Goal: Transaction & Acquisition: Purchase product/service

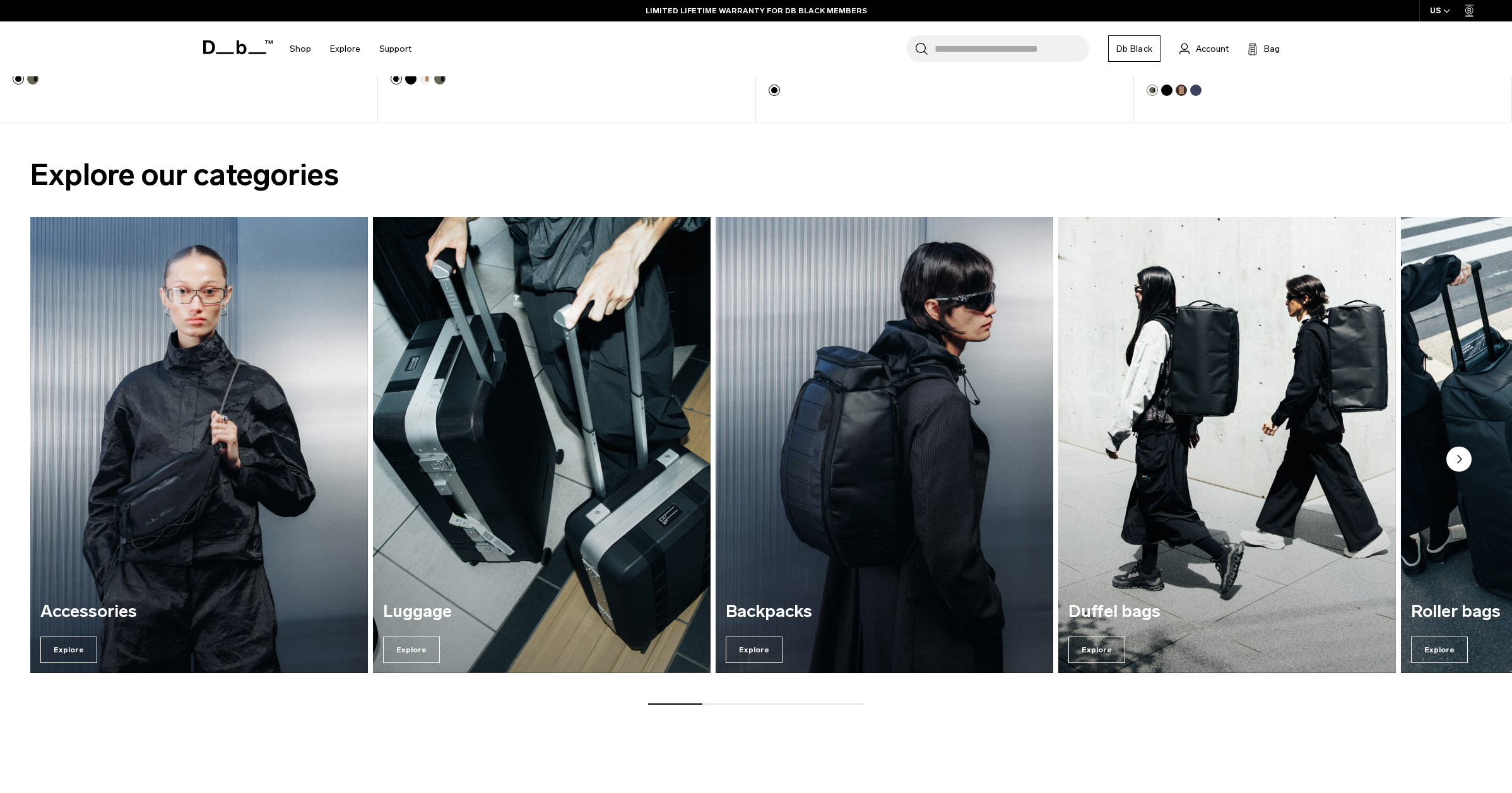
scroll to position [1347, 0]
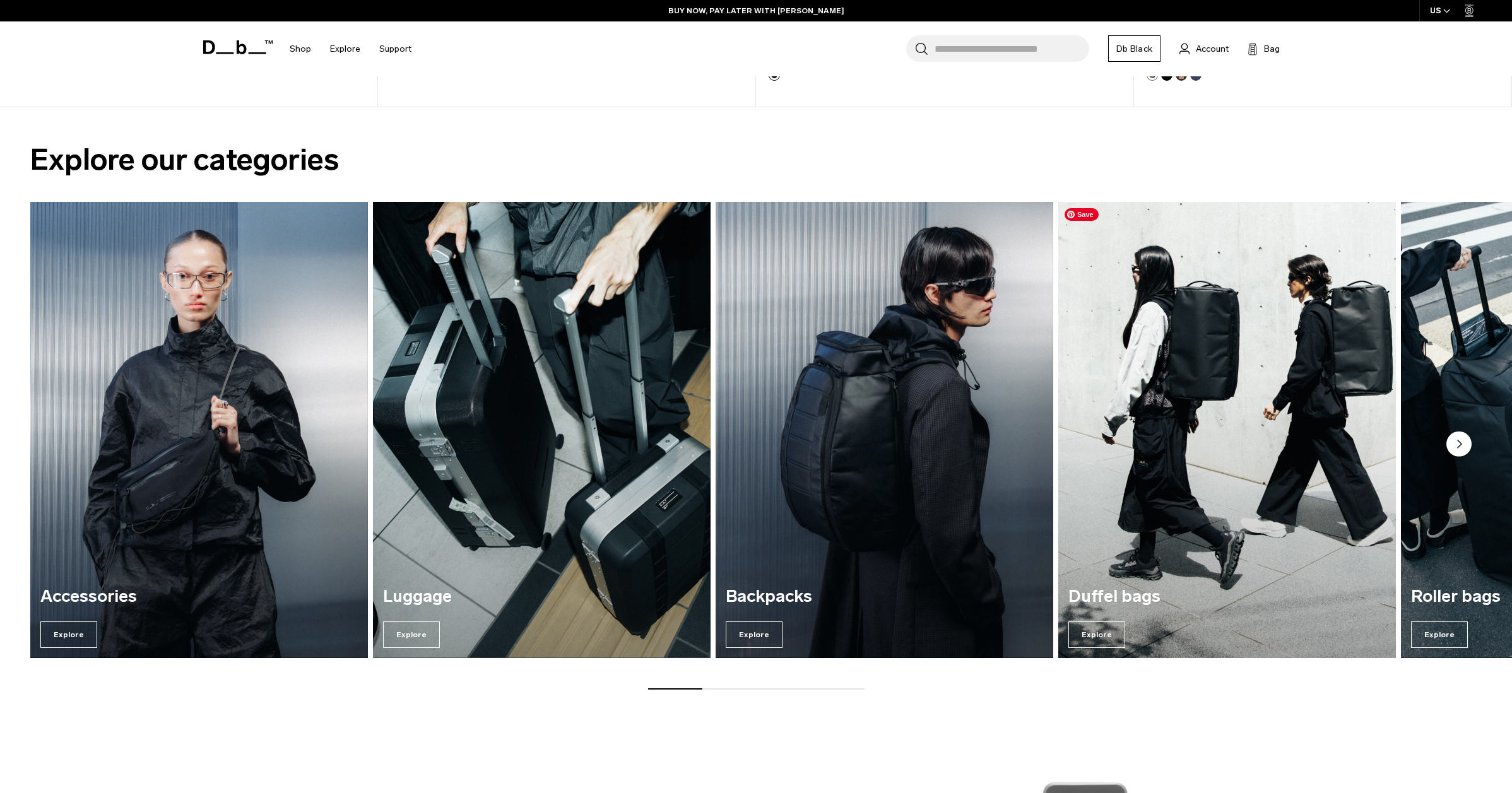
click at [1202, 452] on img "4 / 7" at bounding box center [1227, 429] width 348 height 469
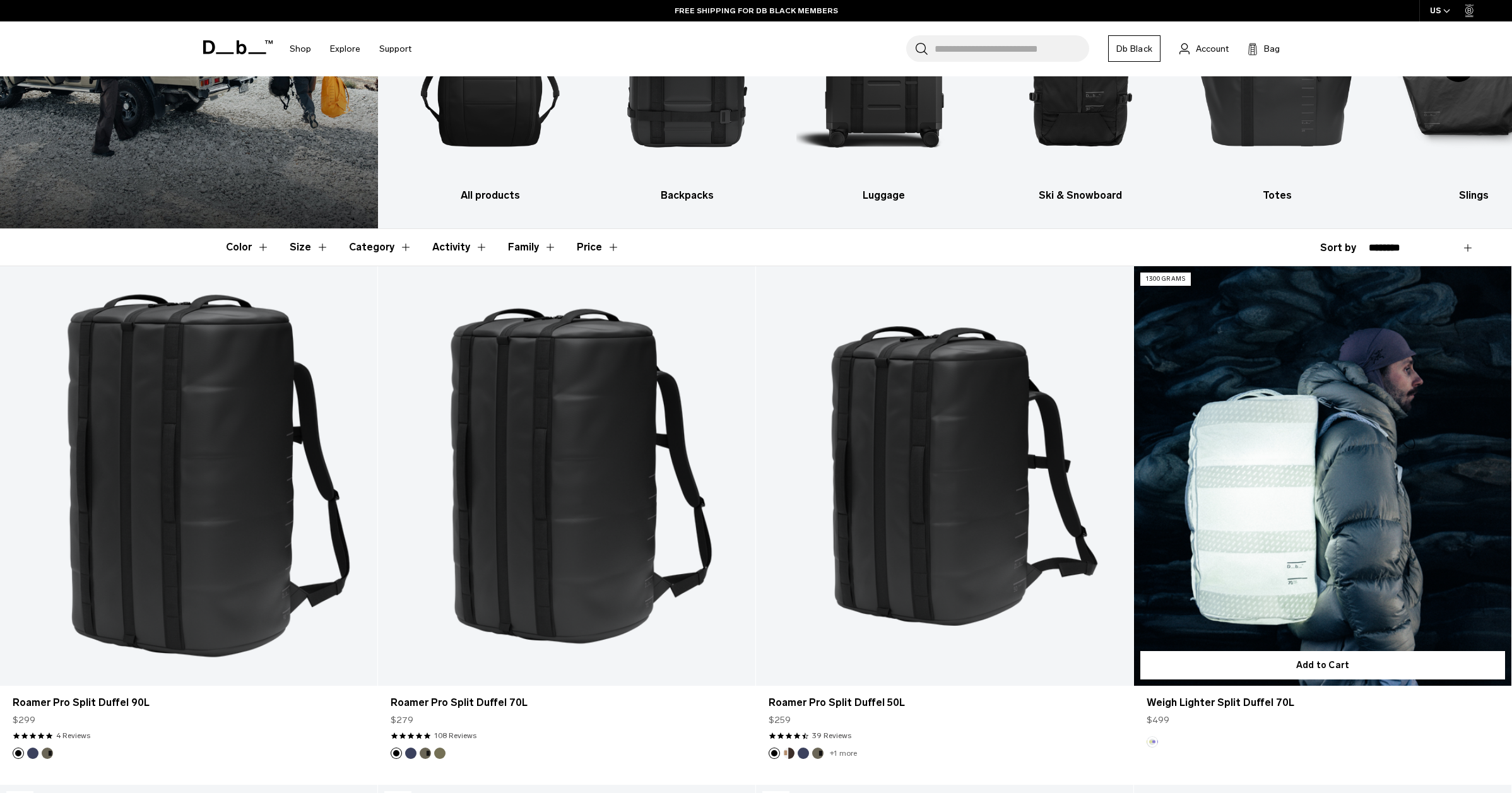
scroll to position [168, 0]
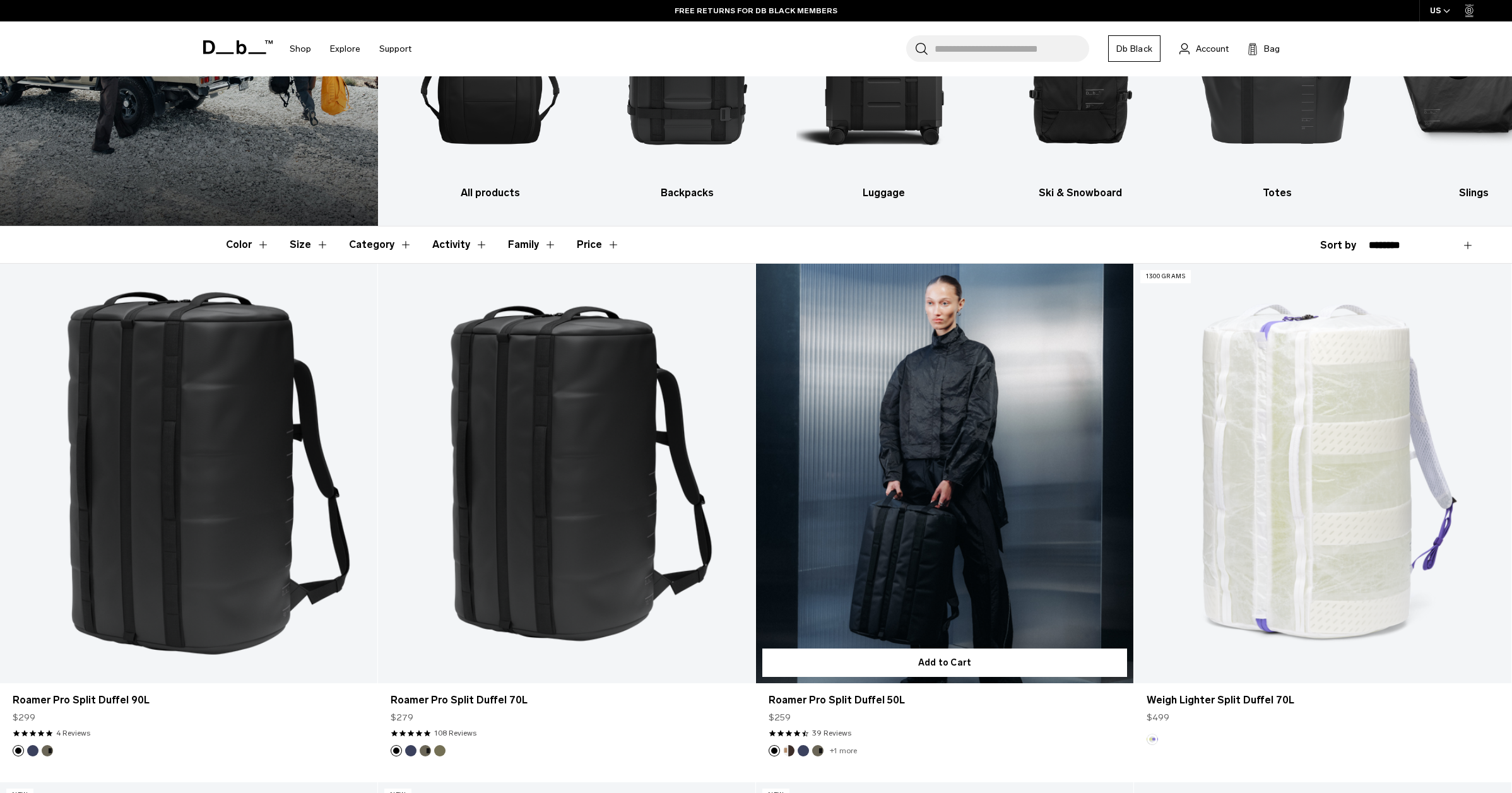
click at [987, 494] on link "Roamer Pro Split Duffel 50L" at bounding box center [944, 472] width 377 height 419
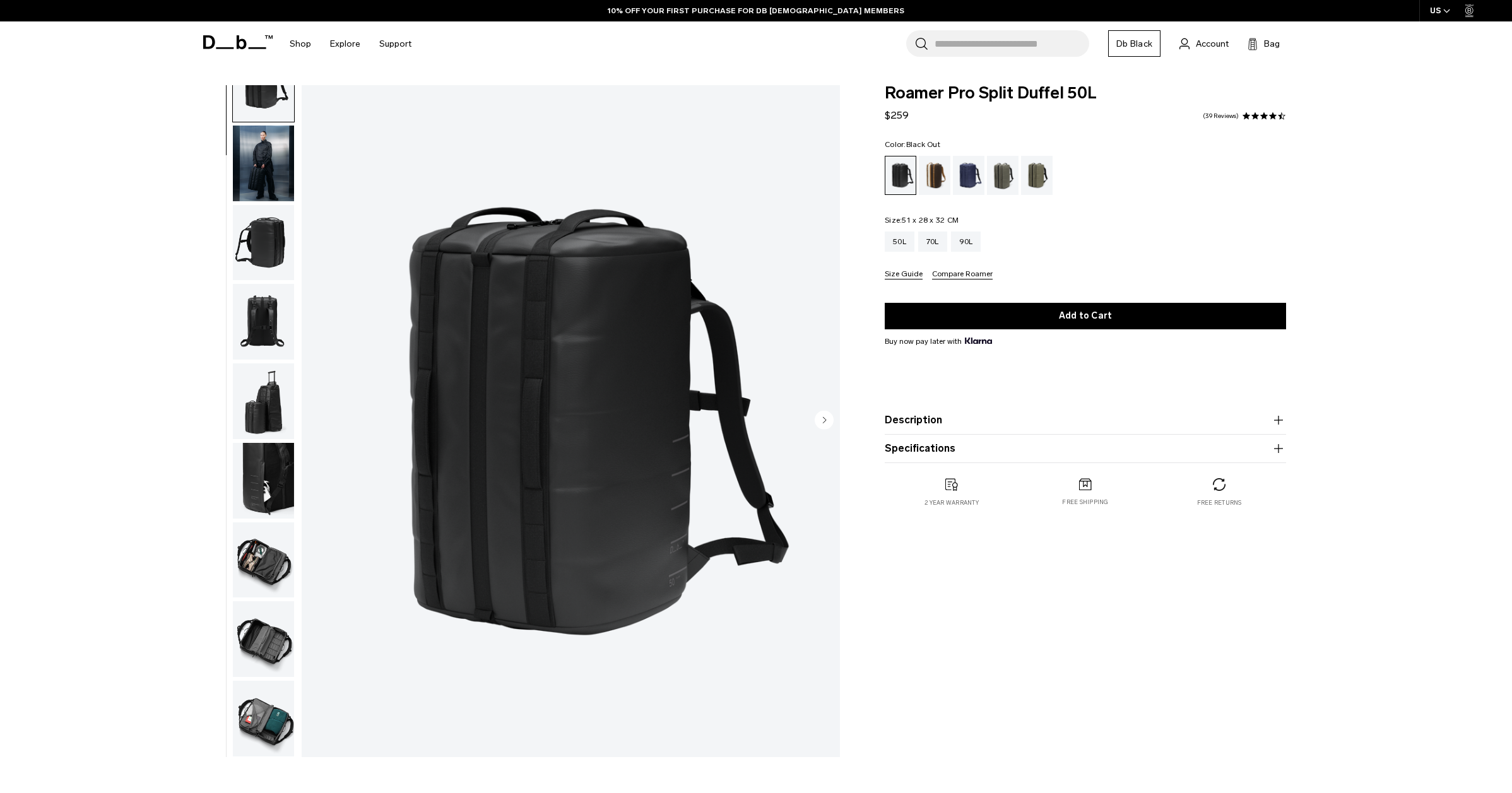
click at [267, 555] on img "button" at bounding box center [263, 560] width 61 height 76
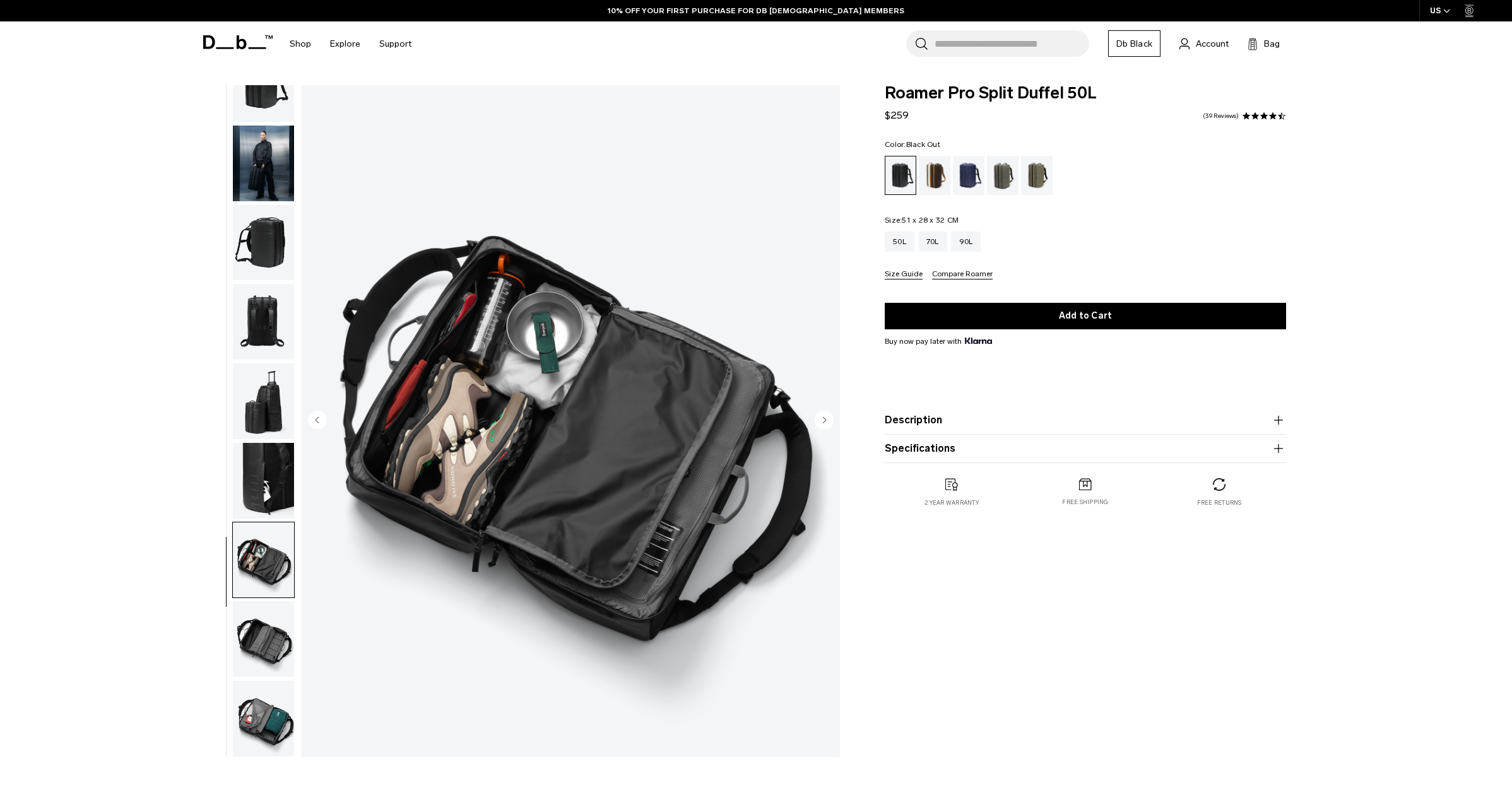
click at [275, 716] on img "button" at bounding box center [263, 718] width 61 height 76
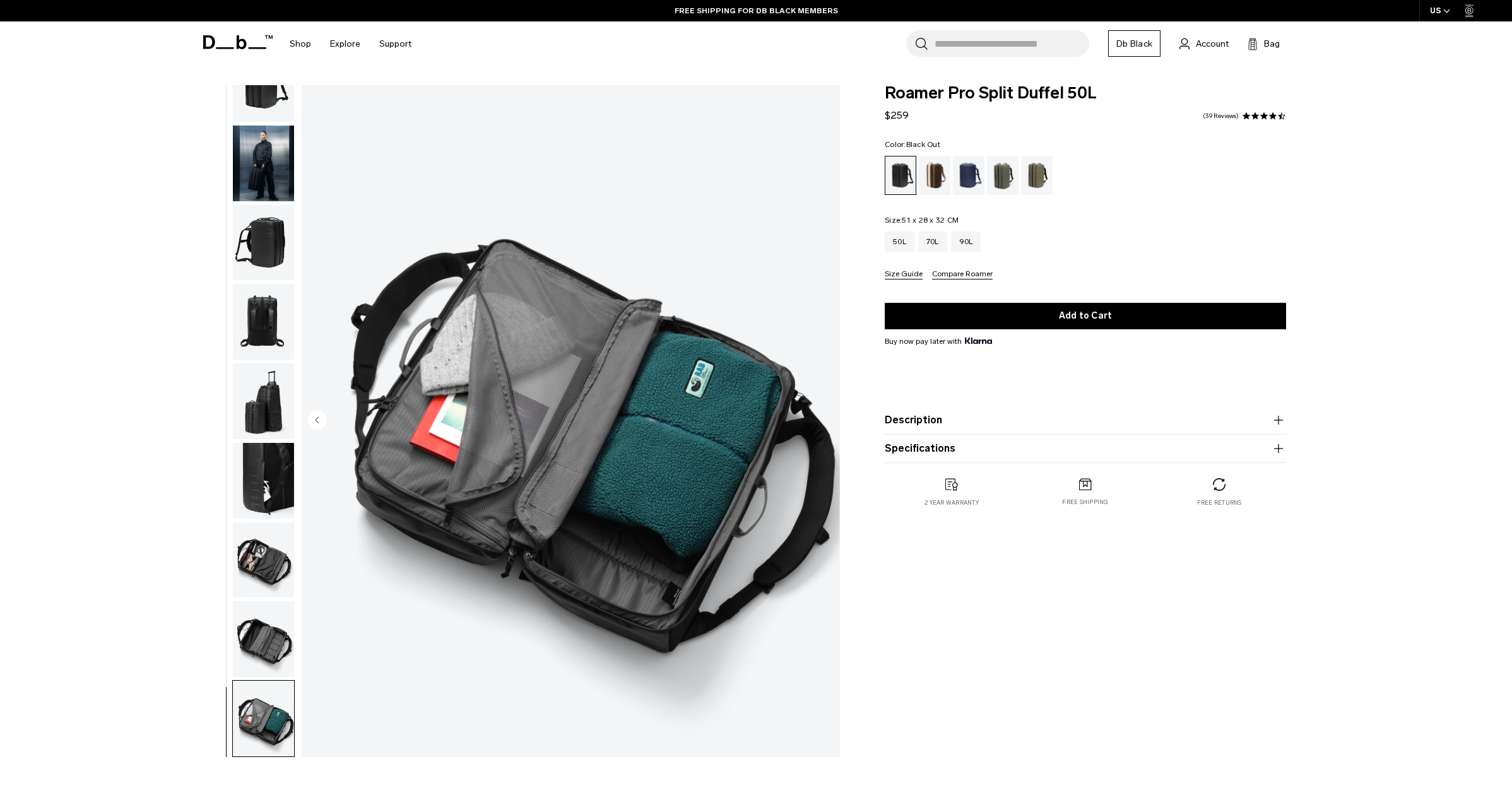
click at [262, 632] on img "button" at bounding box center [263, 639] width 61 height 76
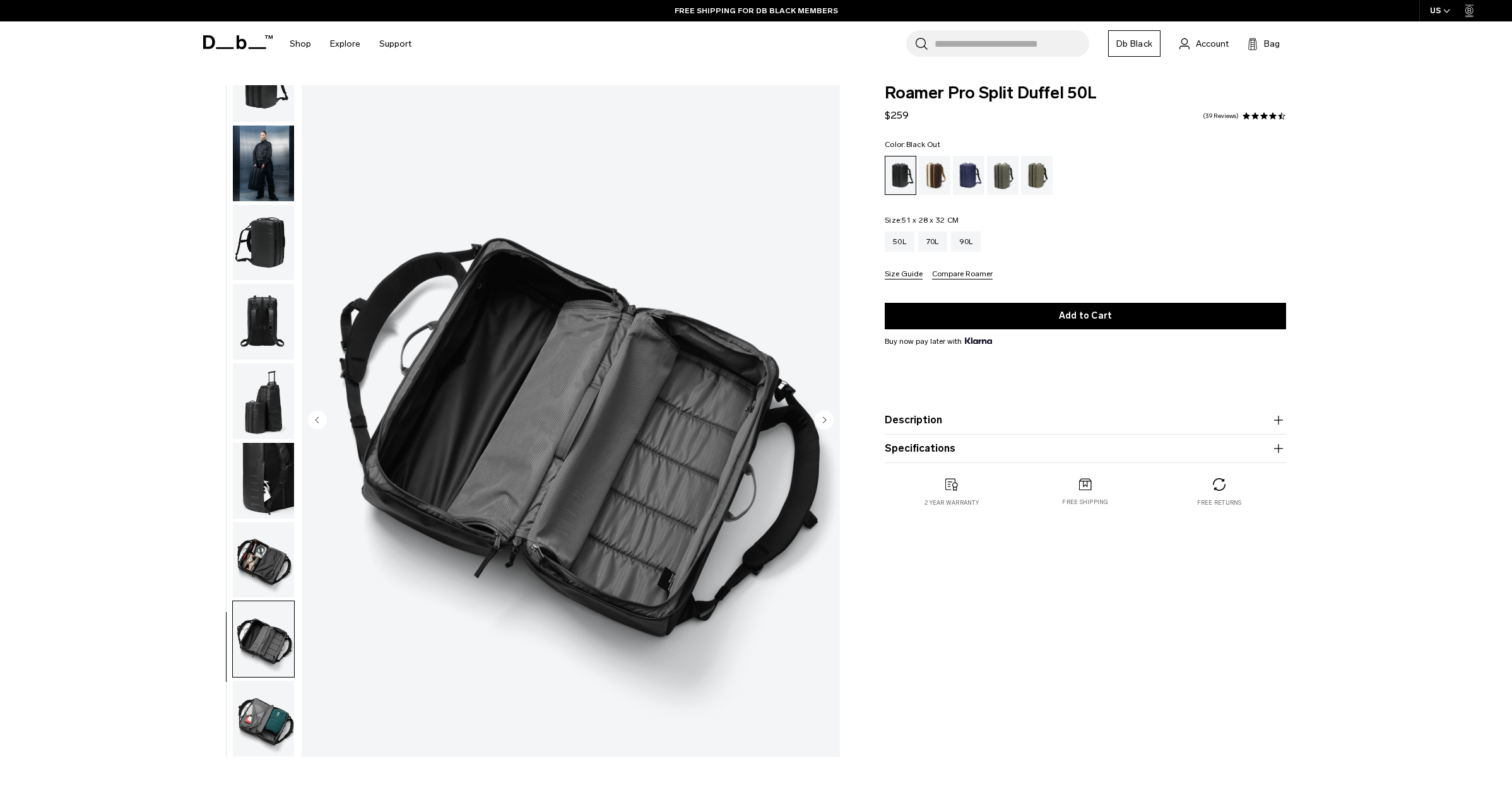
click at [250, 565] on img "button" at bounding box center [263, 560] width 61 height 76
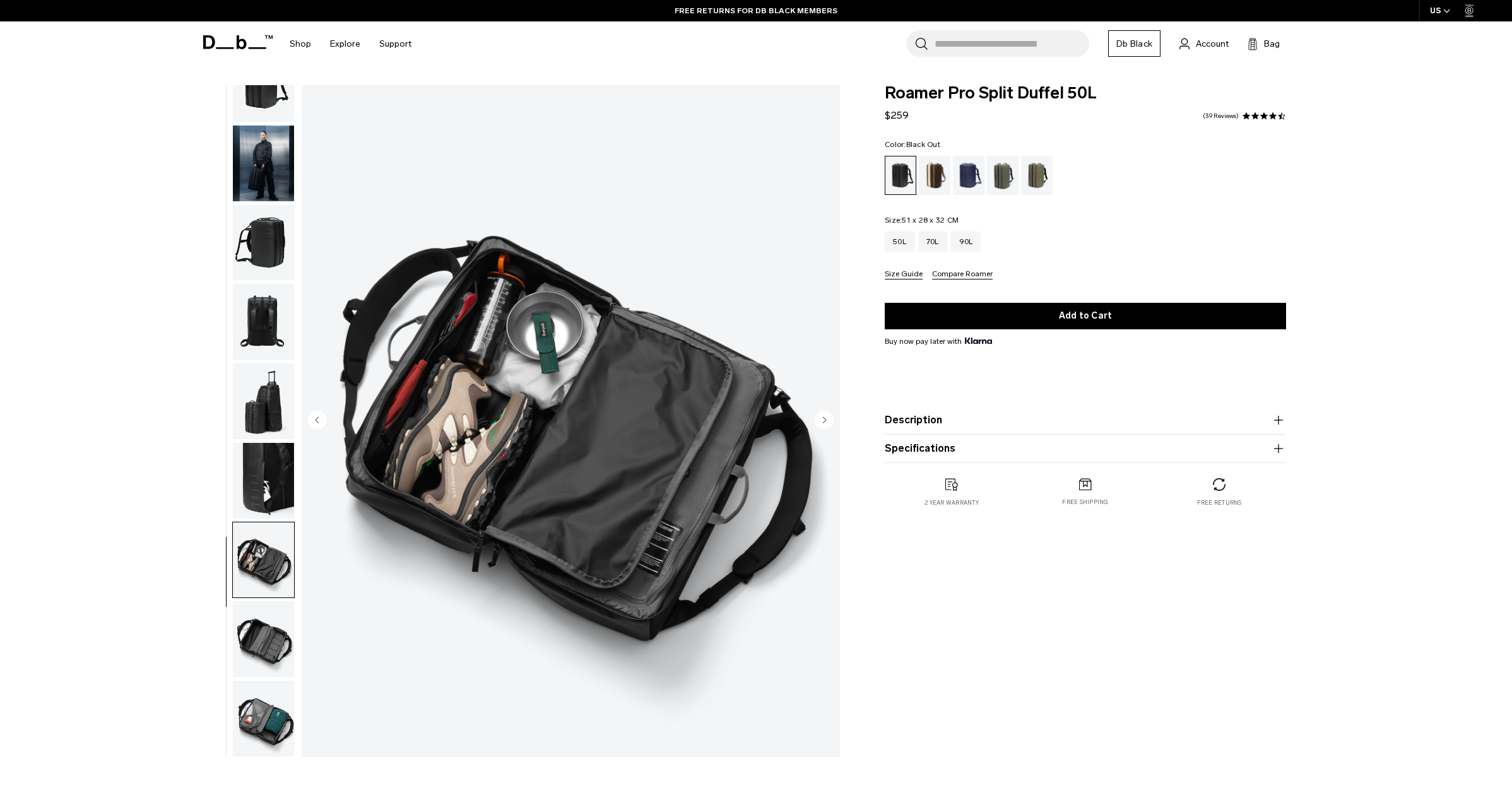
click at [266, 710] on img "button" at bounding box center [263, 718] width 61 height 76
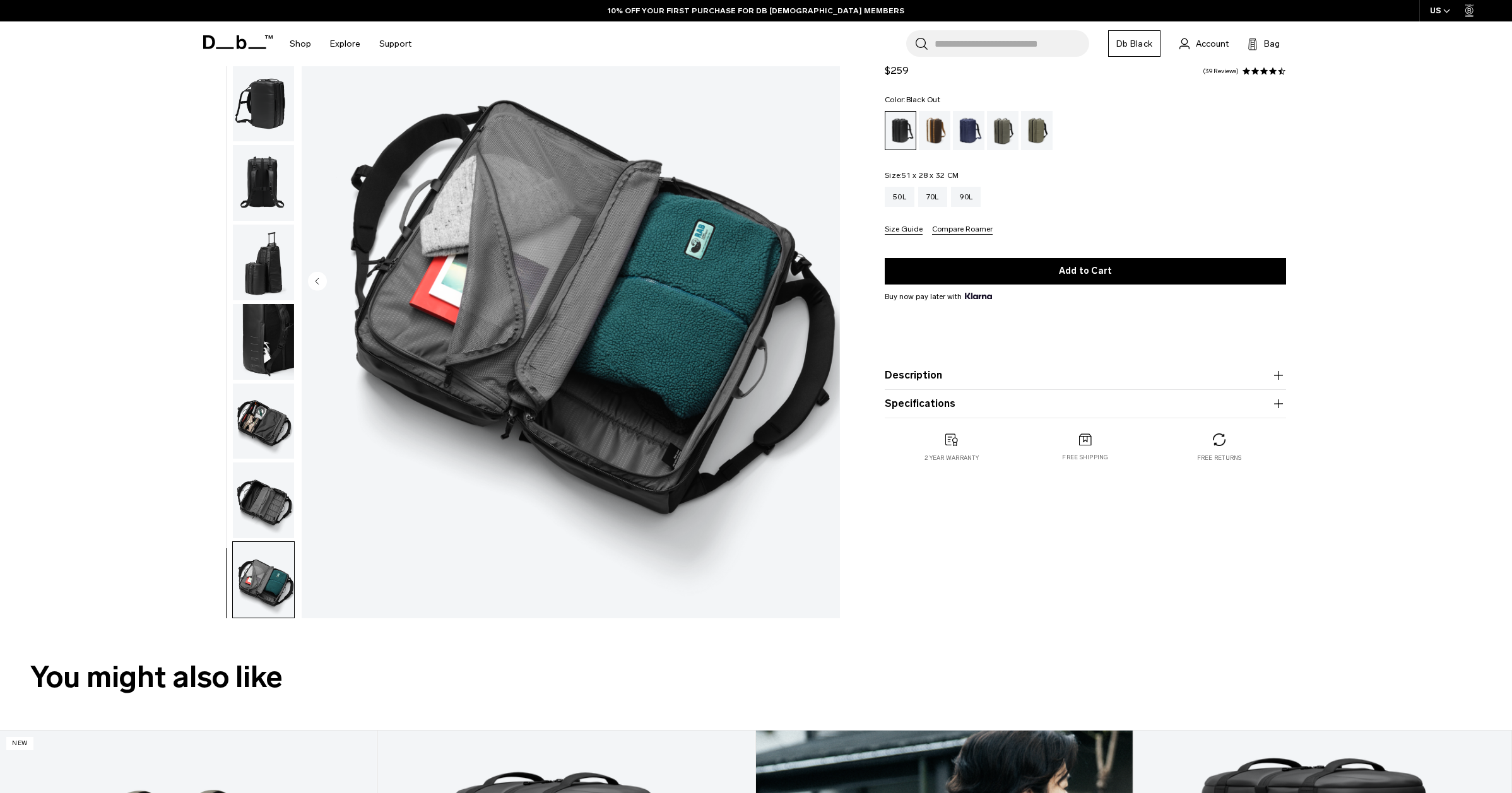
scroll to position [135, 0]
